Goal: Transaction & Acquisition: Purchase product/service

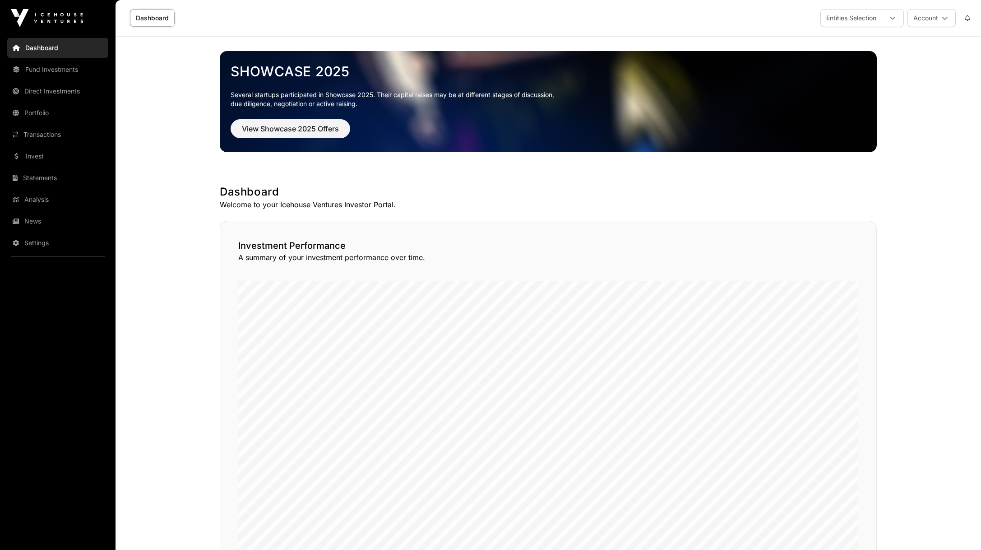
click at [31, 156] on link "Invest" at bounding box center [57, 156] width 101 height 20
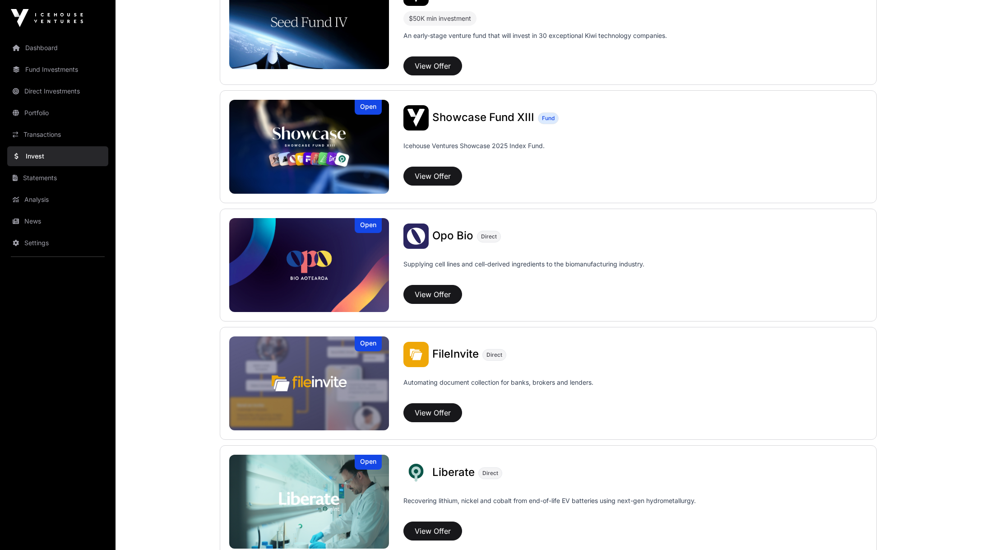
scroll to position [271, 0]
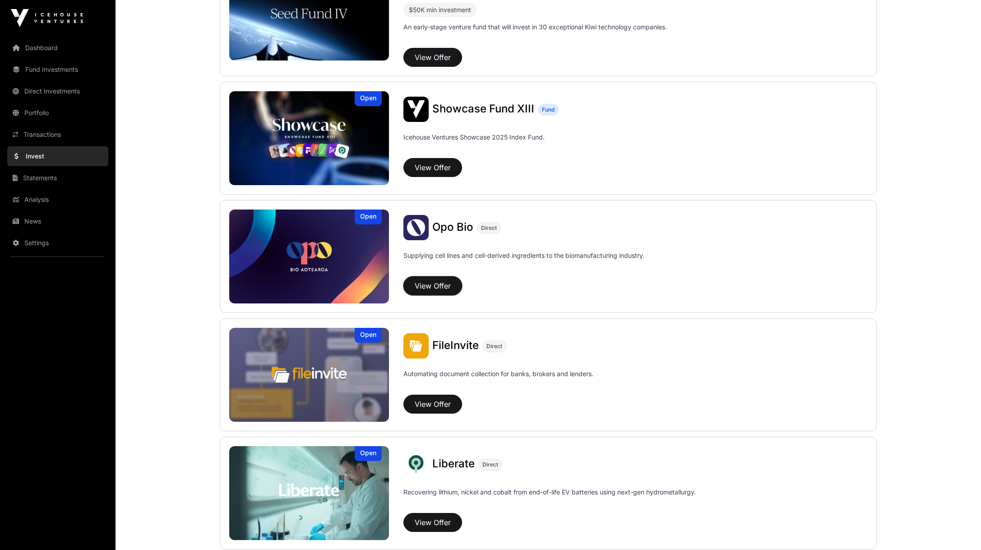
click at [431, 285] on button "View Offer" at bounding box center [433, 285] width 59 height 19
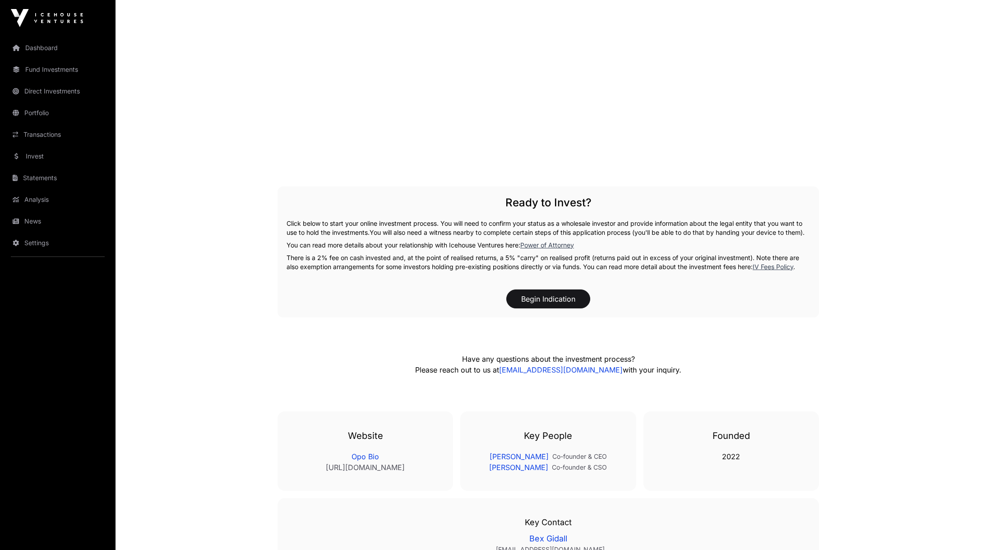
scroll to position [1660, 0]
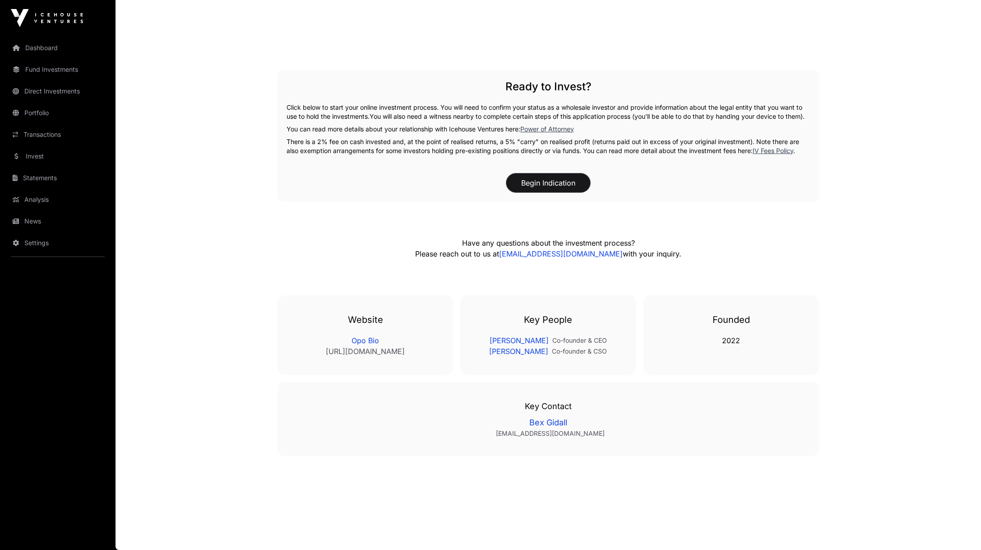
click at [534, 179] on button "Begin Indication" at bounding box center [548, 182] width 84 height 19
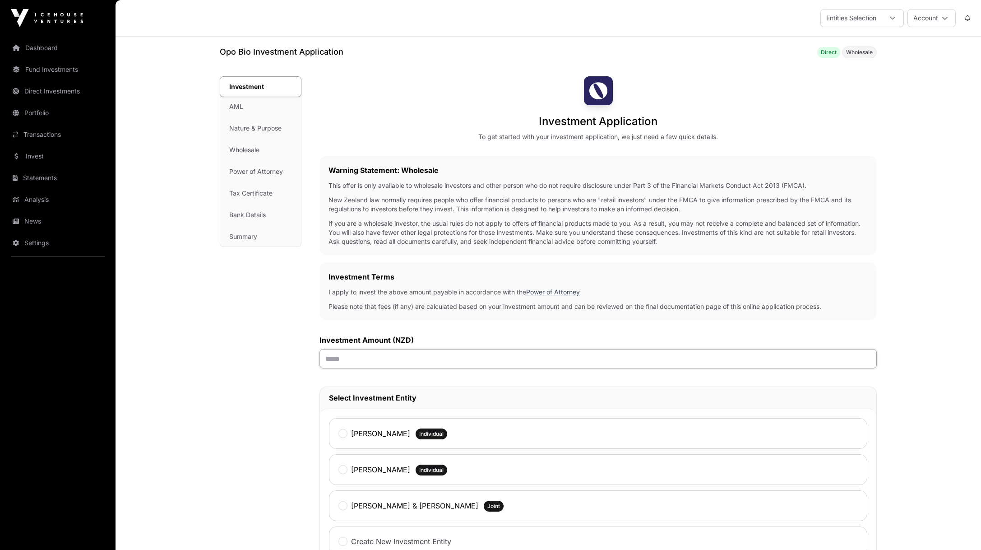
click at [442, 359] on input "text" at bounding box center [599, 358] width 558 height 19
type input "******"
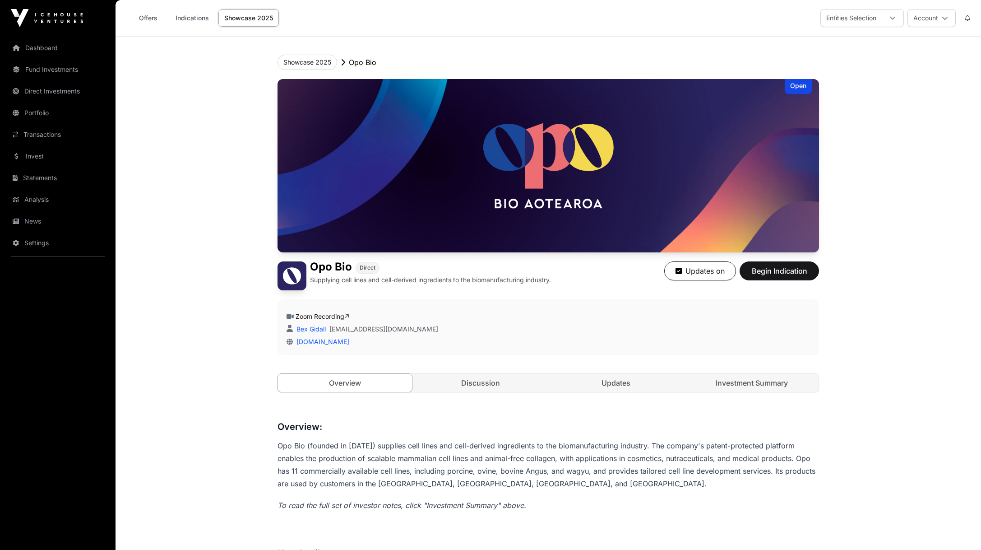
scroll to position [1660, 0]
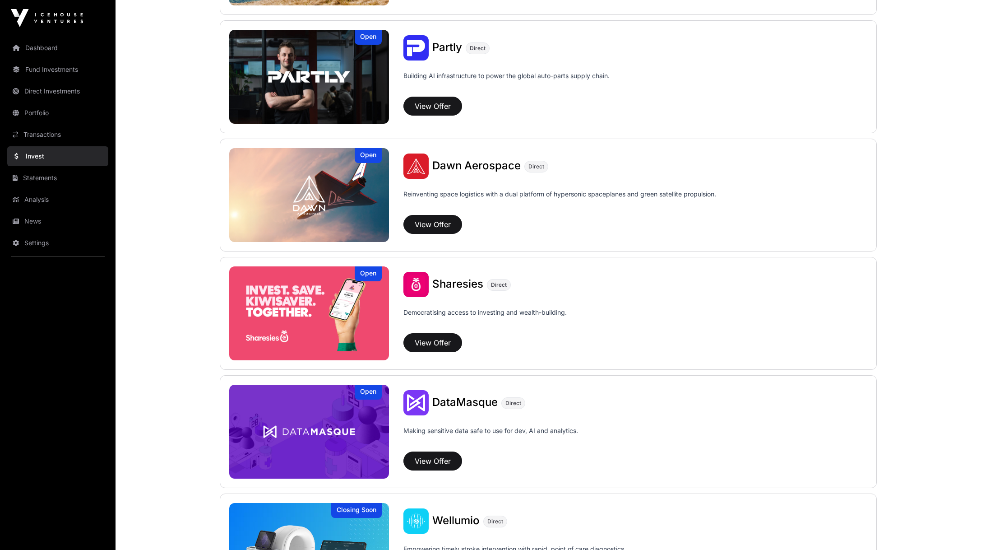
scroll to position [920, 0]
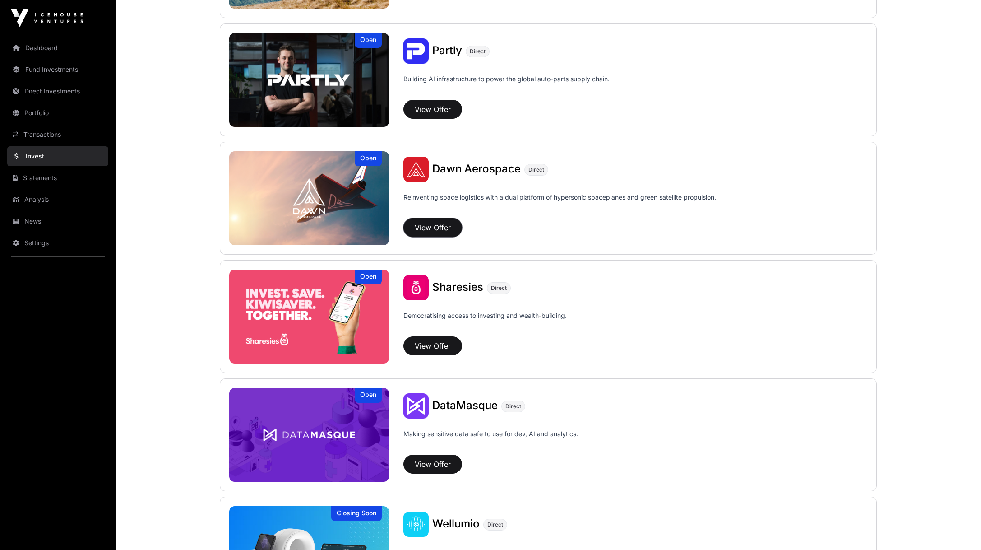
click at [434, 227] on button "View Offer" at bounding box center [433, 227] width 59 height 19
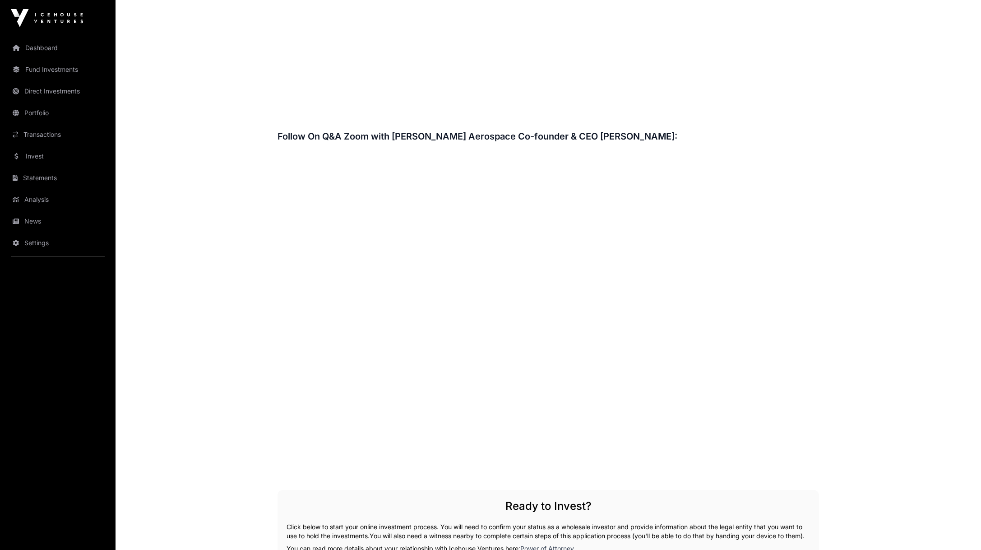
scroll to position [1309, 0]
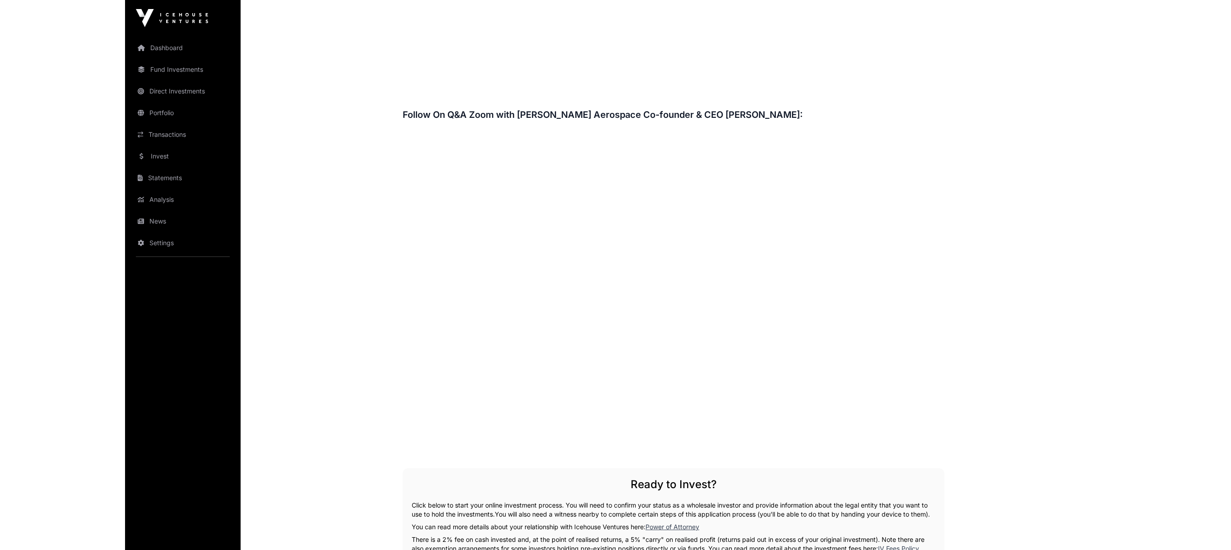
scroll to position [1354, 0]
